Goal: Task Accomplishment & Management: Manage account settings

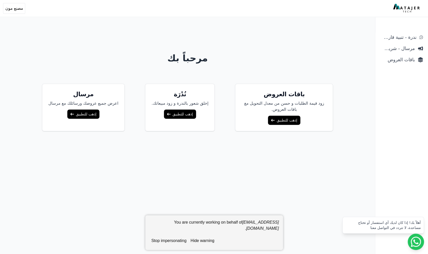
click at [169, 241] on button "stop impersonating" at bounding box center [168, 240] width 39 height 10
click at [399, 58] on span "باقات العروض" at bounding box center [398, 59] width 34 height 7
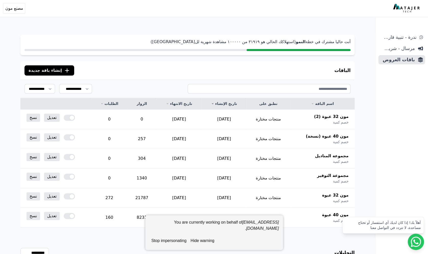
click at [174, 240] on button "stop impersonating" at bounding box center [168, 240] width 39 height 10
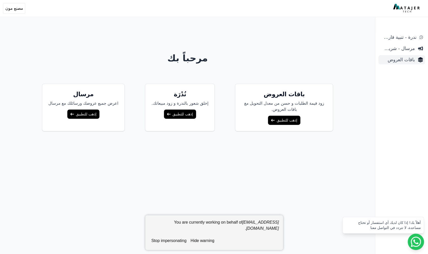
click at [403, 59] on span "باقات العروض" at bounding box center [398, 59] width 34 height 7
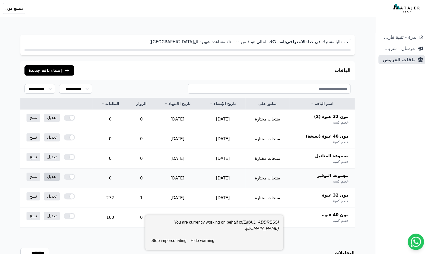
click at [53, 177] on link "تعديل" at bounding box center [52, 176] width 16 height 8
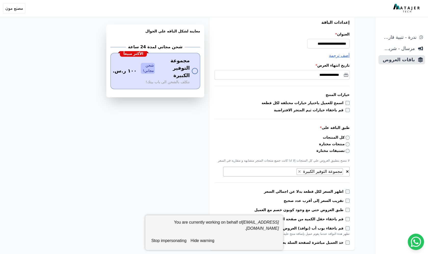
scroll to position [93, 0]
